Goal: Information Seeking & Learning: Learn about a topic

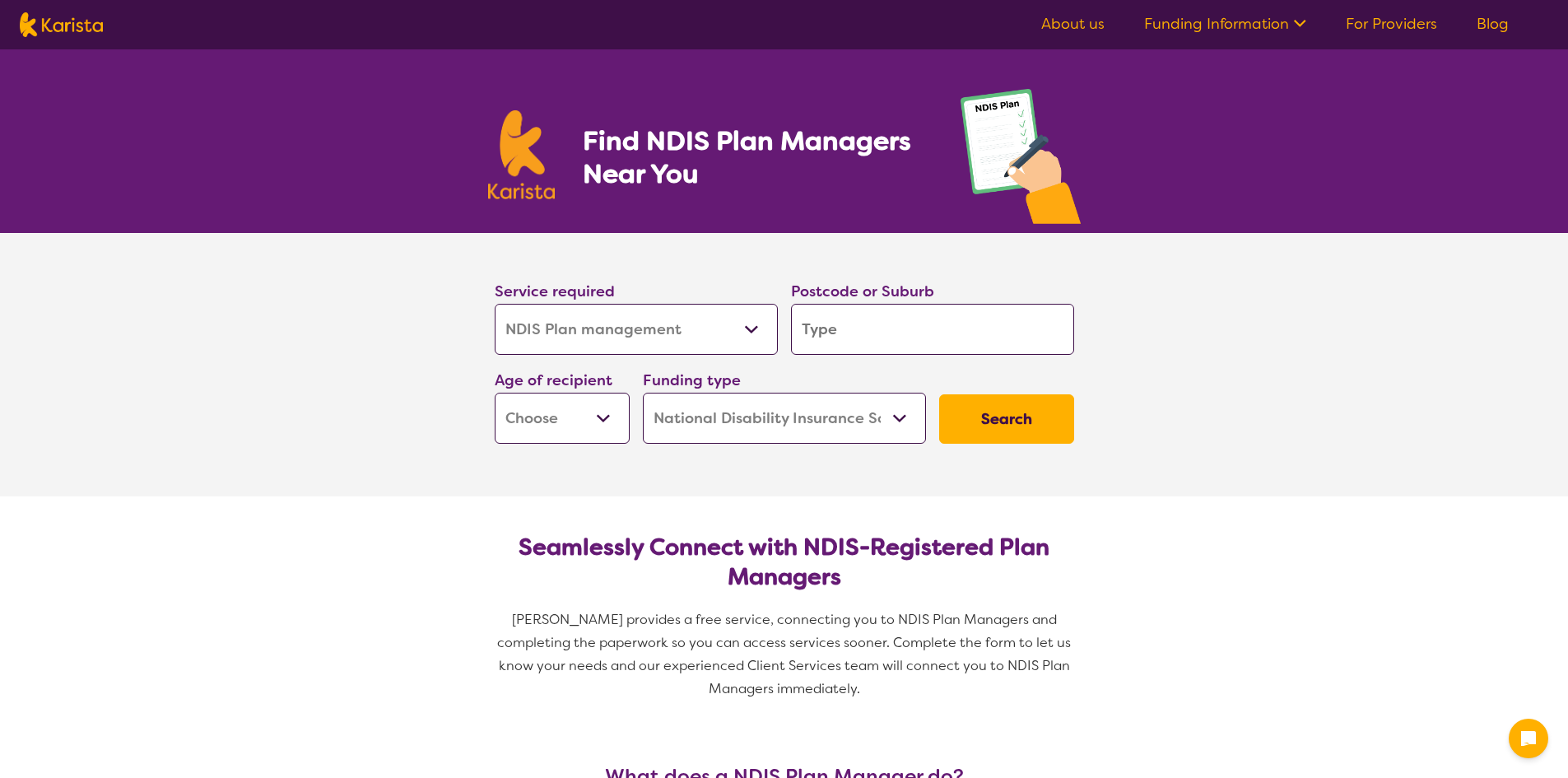
select select "NDIS Plan management"
select select "NDIS"
select select "NDIS Plan management"
select select "NDIS"
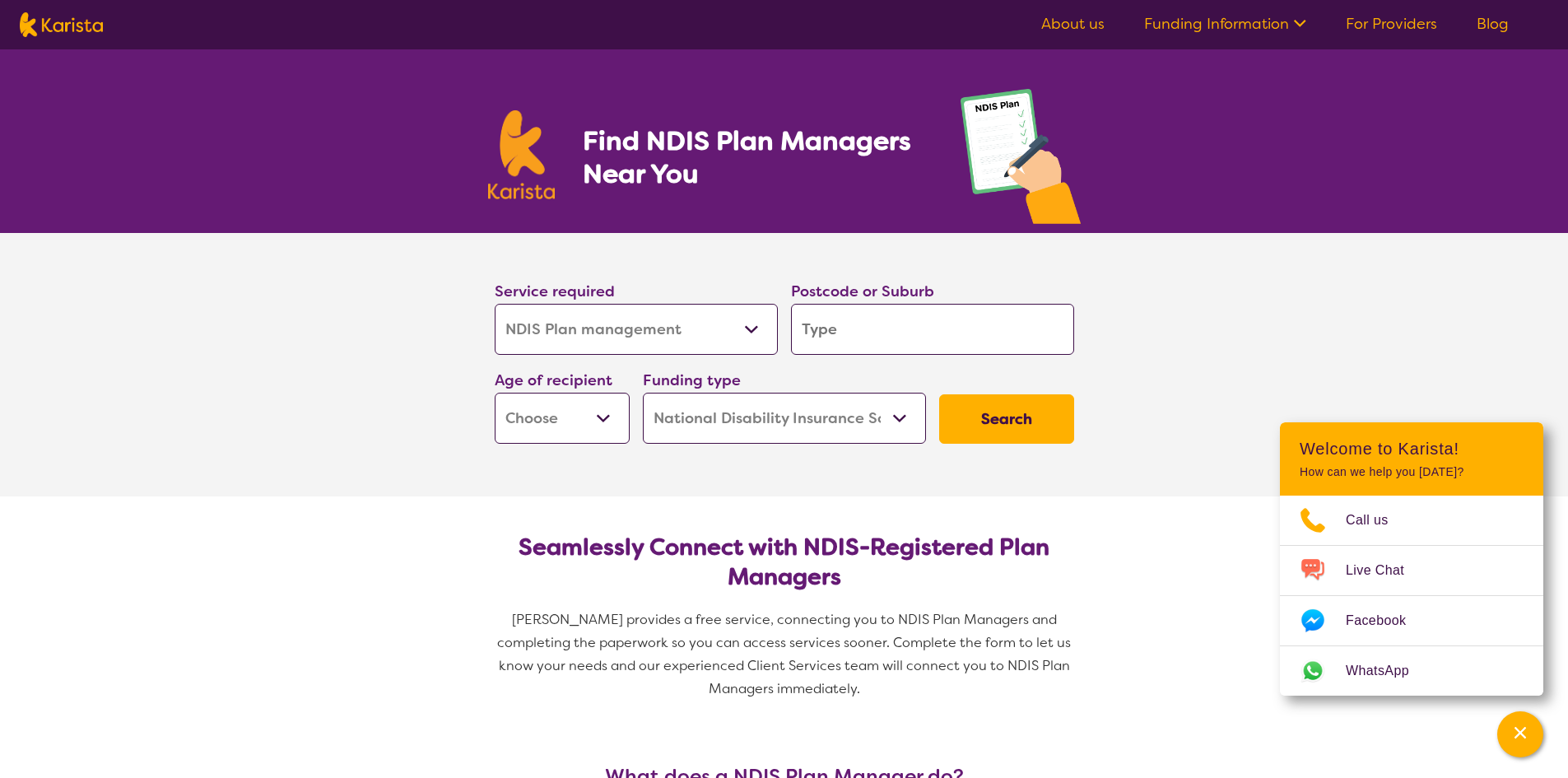
click at [844, 330] on input "search" at bounding box center [932, 329] width 283 height 51
type input "2"
type input "21"
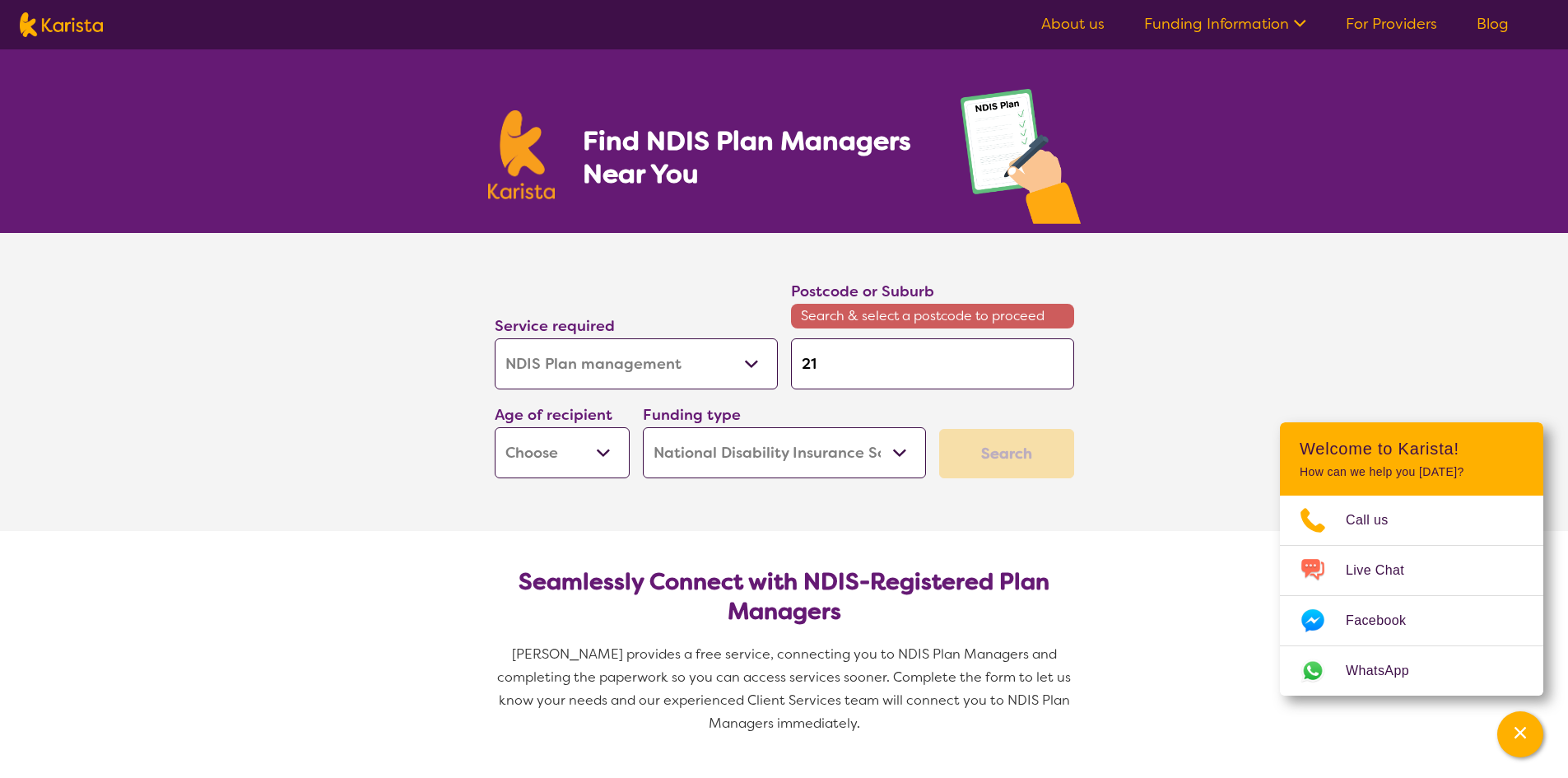
type input "213"
type input "2138"
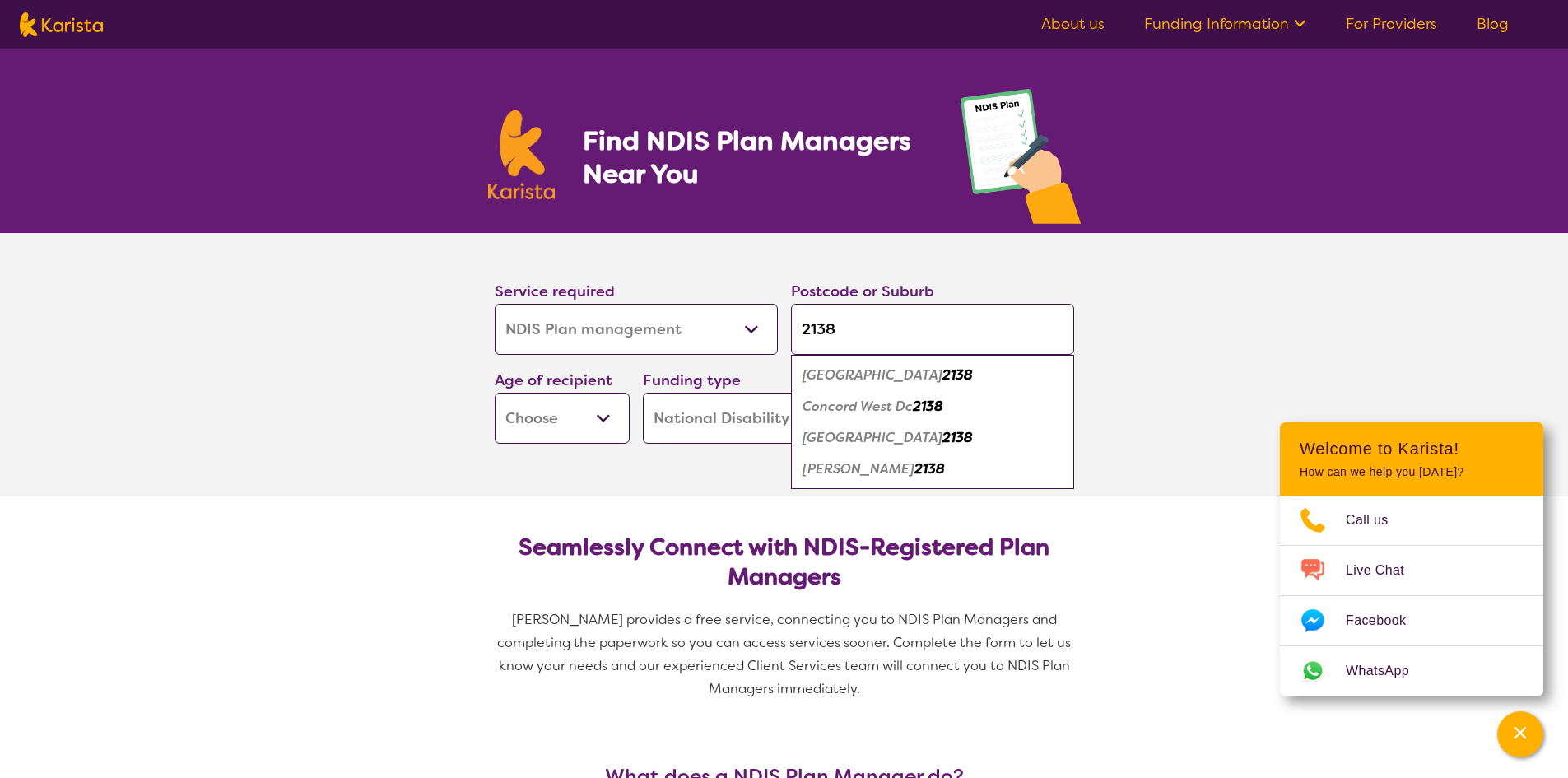
type input "2138"
click at [847, 437] on em "[GEOGRAPHIC_DATA]" at bounding box center [872, 437] width 140 height 17
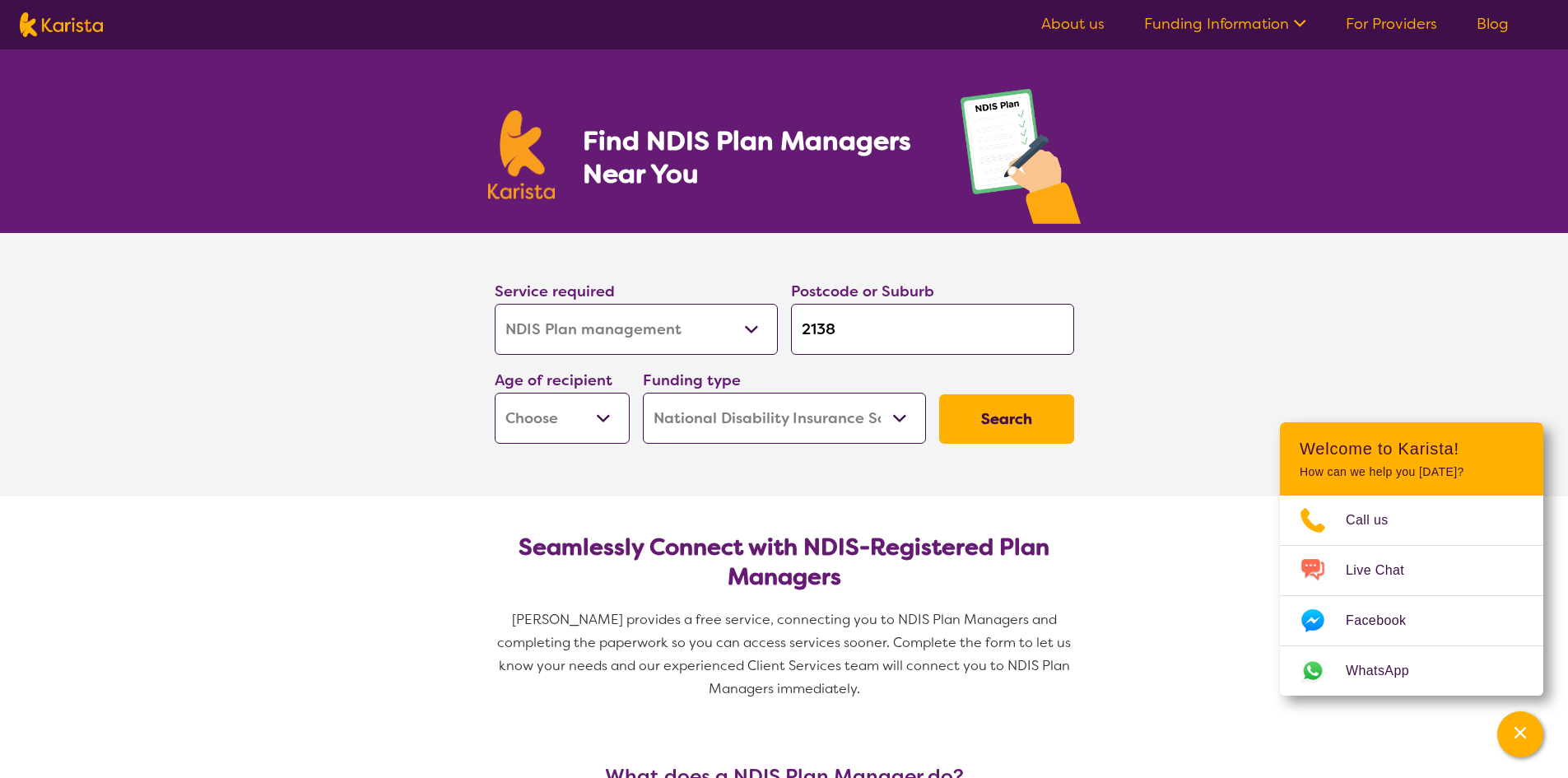
click at [959, 417] on button "Search" at bounding box center [1007, 418] width 135 height 49
click at [588, 428] on select "Early Childhood - 0 to 9 Child - 10 to 11 Adolescent - 12 to 17 Adult - 18 to 6…" at bounding box center [562, 418] width 135 height 51
select select "AD"
click at [494, 393] on select "Early Childhood - 0 to 9 Child - 10 to 11 Adolescent - 12 to 17 Adult - 18 to 6…" at bounding box center [562, 418] width 135 height 51
select select "AD"
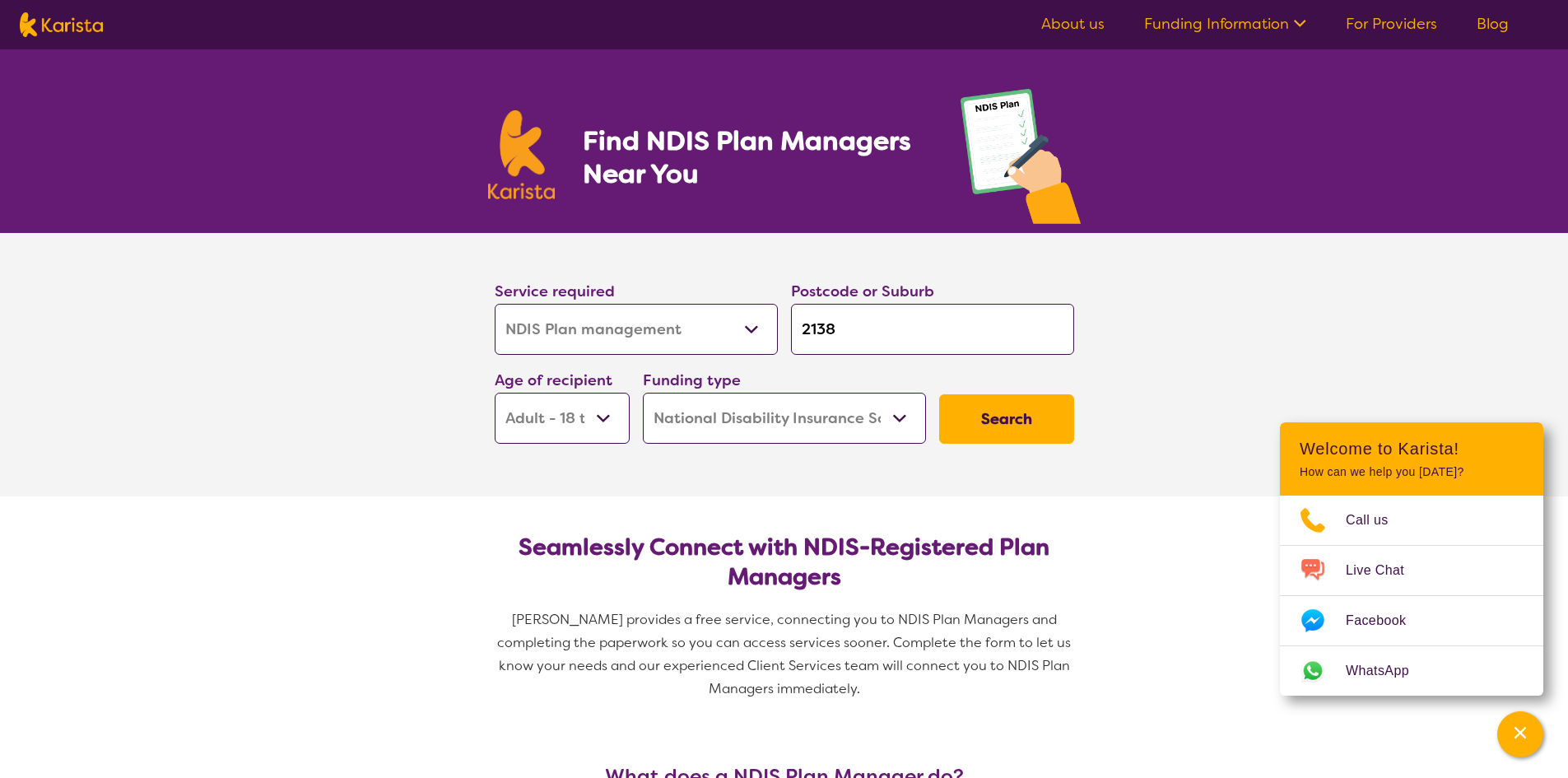
click at [1014, 442] on button "Search" at bounding box center [1007, 418] width 135 height 49
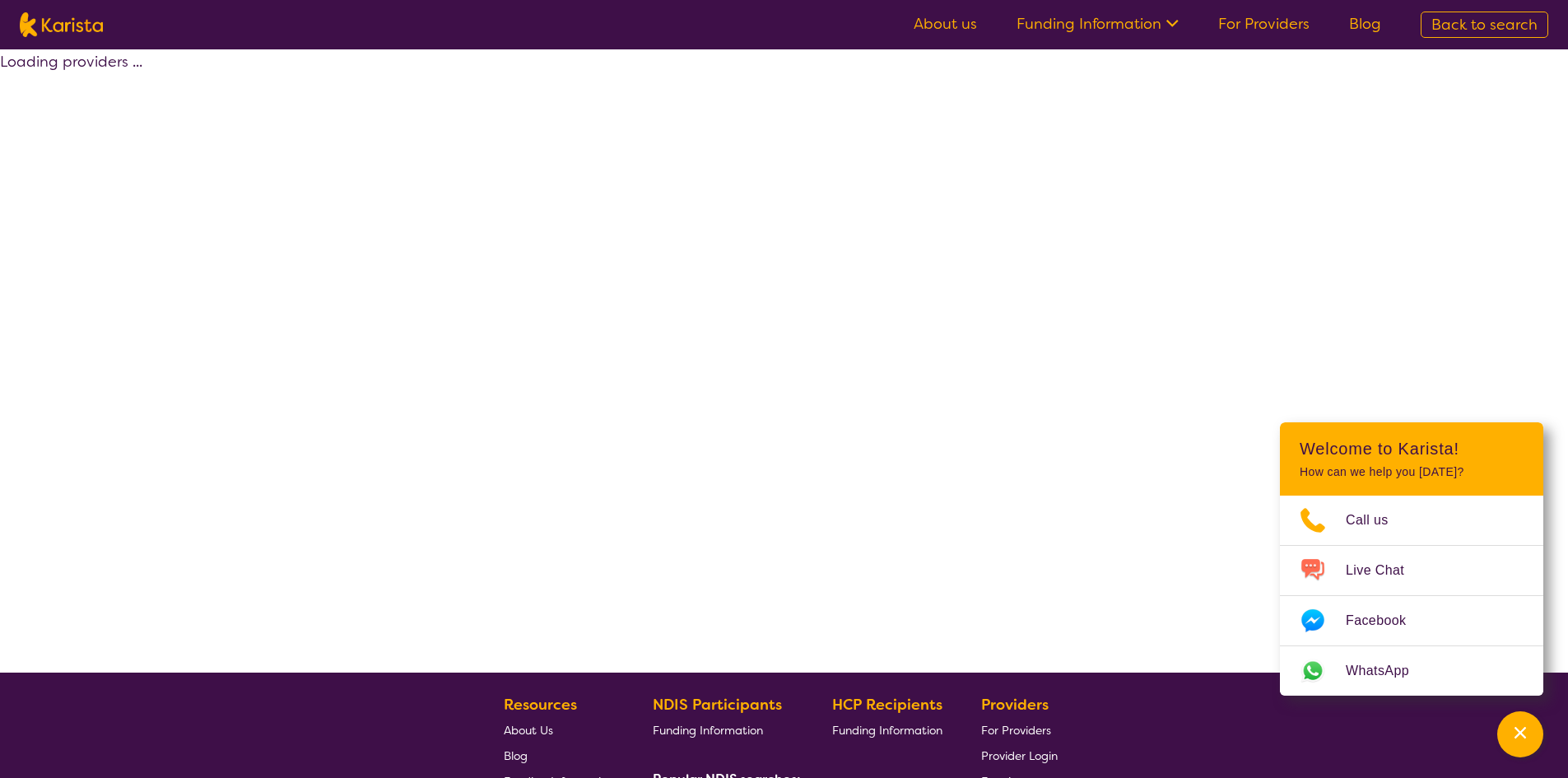
select select "by_score"
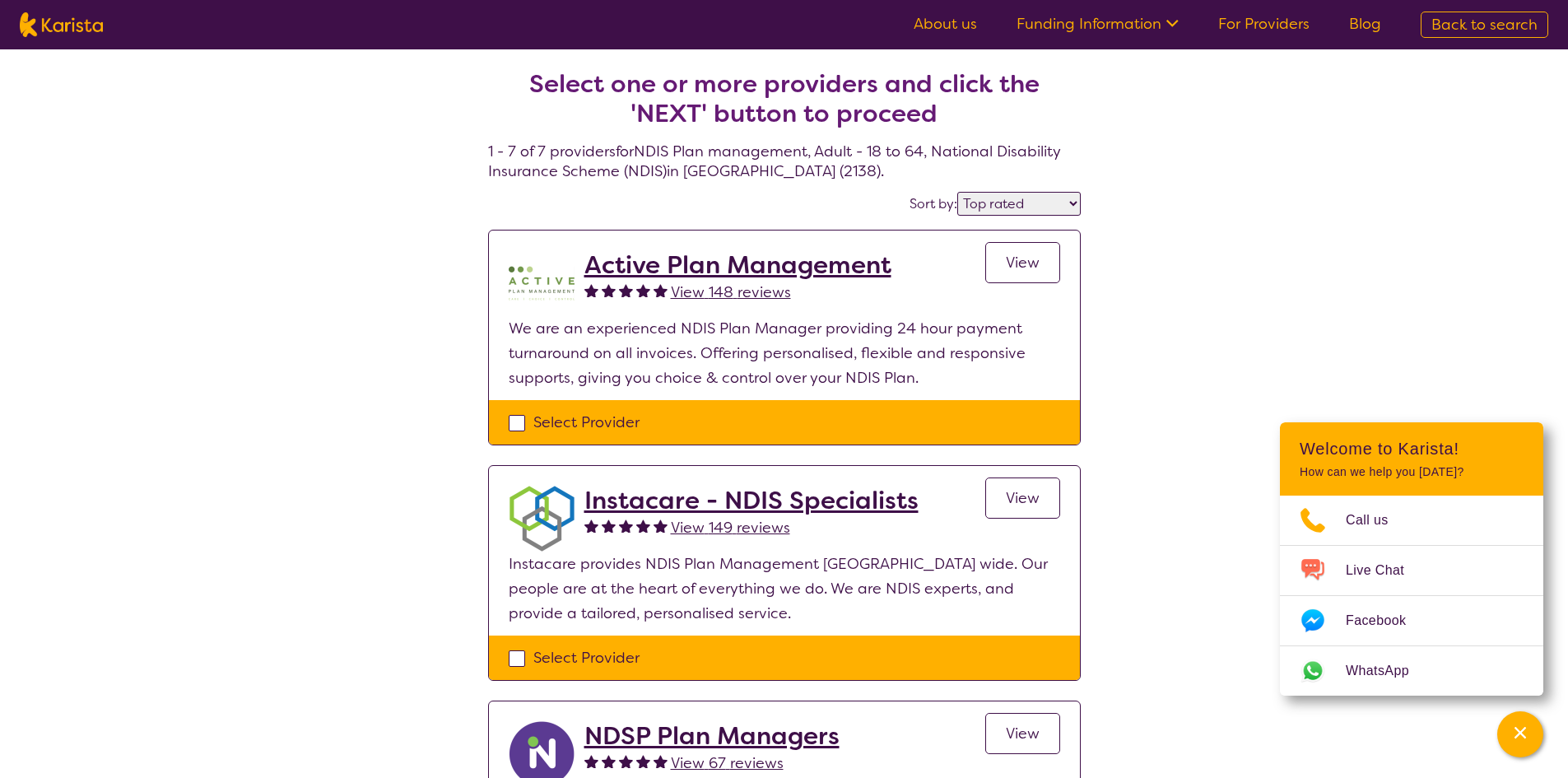
click at [773, 255] on h2 "Active Plan Management" at bounding box center [738, 264] width 307 height 30
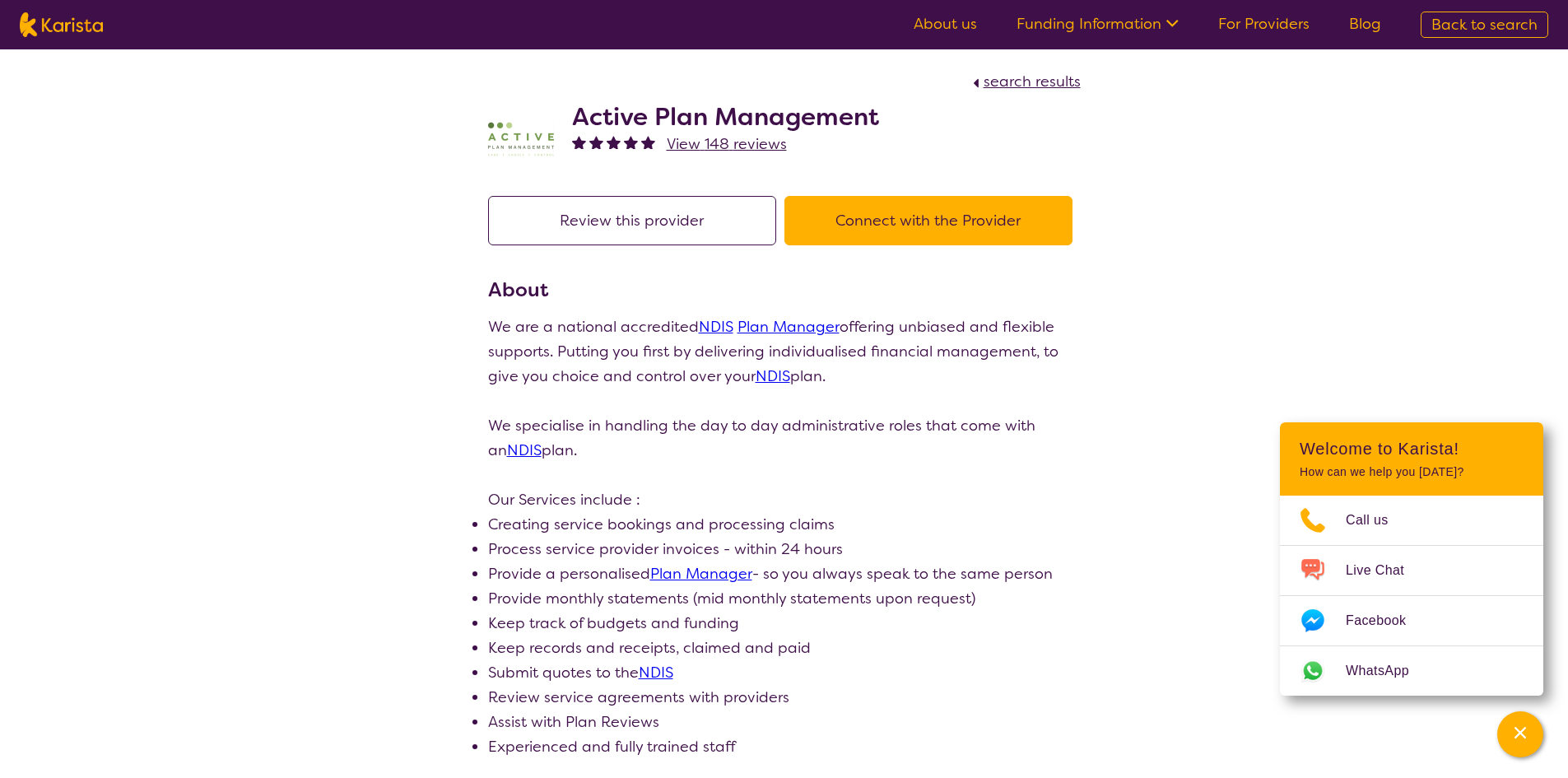
click at [1025, 87] on span "search results" at bounding box center [1032, 81] width 98 height 19
select select "by_score"
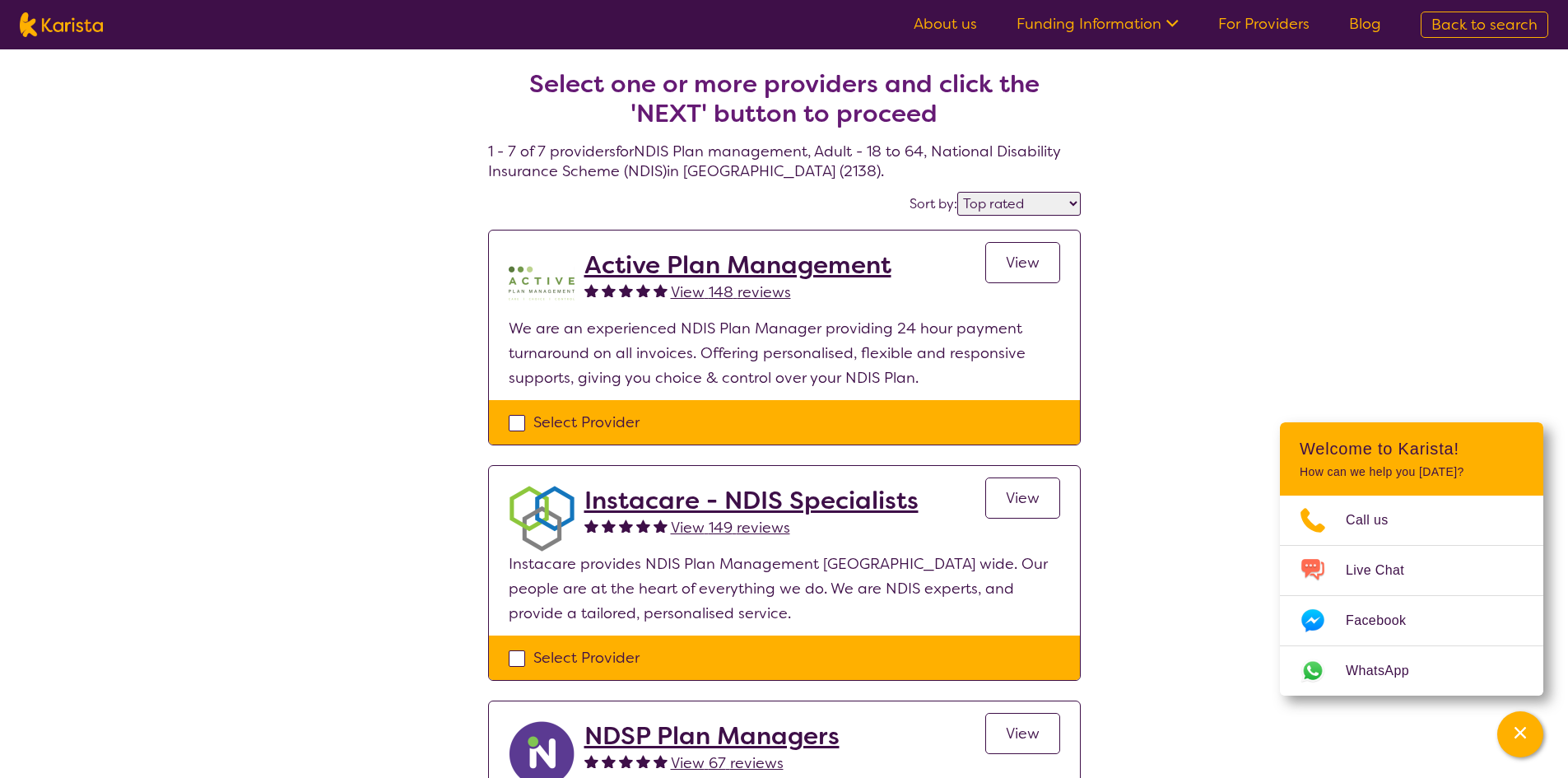
select select "NDIS Plan management"
select select "AD"
select select "NDIS"
select select "NDIS Plan management"
select select "AD"
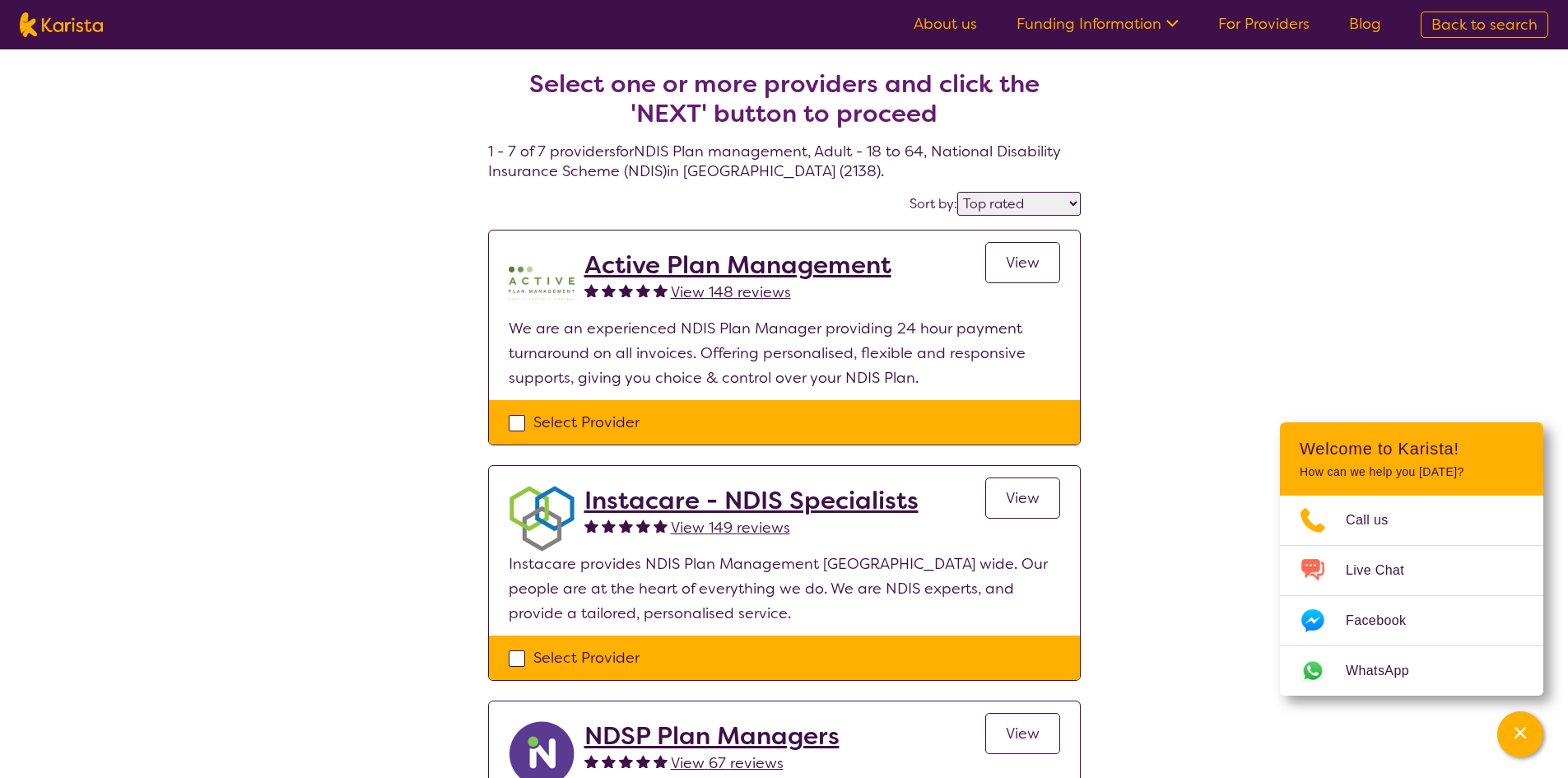
select select "NDIS"
